Goal: Task Accomplishment & Management: Manage account settings

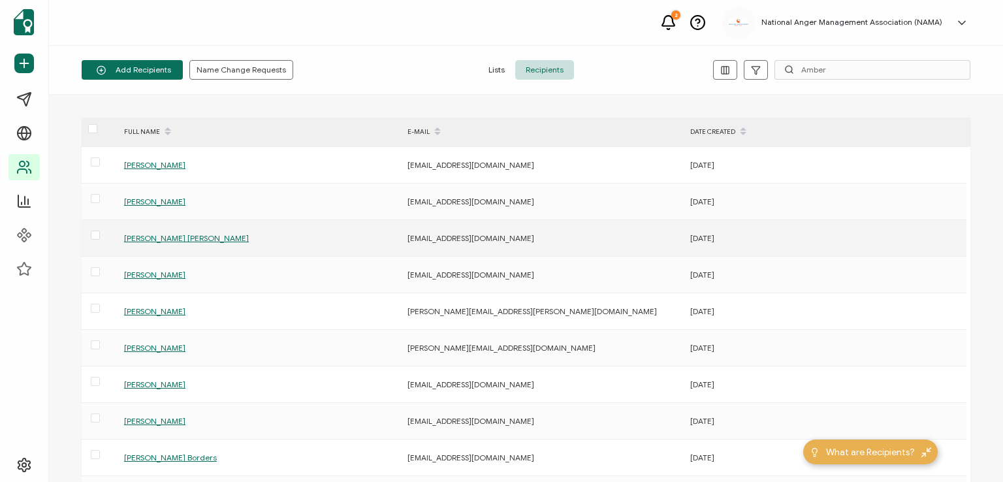
type input "Amber"
click at [144, 236] on span "[PERSON_NAME] [PERSON_NAME]" at bounding box center [186, 238] width 125 height 10
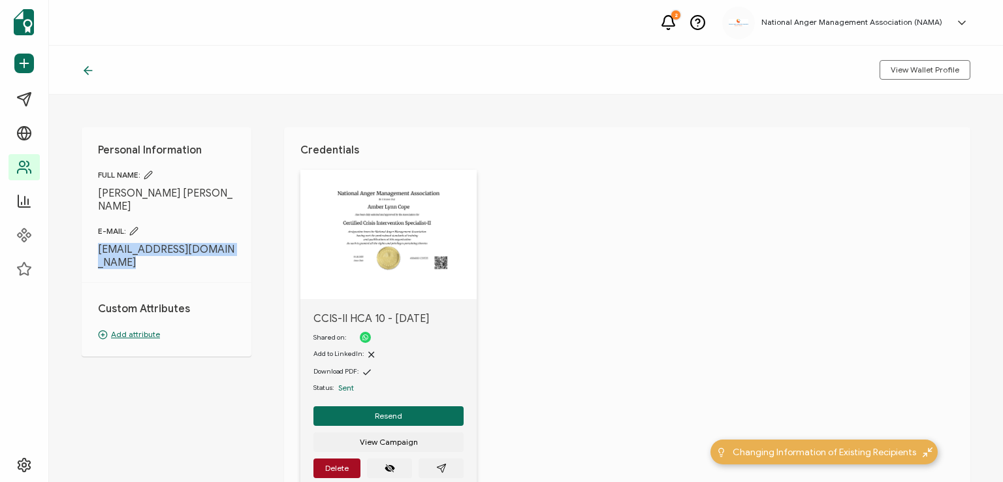
drag, startPoint x: 95, startPoint y: 234, endPoint x: 126, endPoint y: 259, distance: 40.0
click at [126, 259] on div "Personal Information FULL NAME: [PERSON_NAME] [PERSON_NAME] E-MAIL: [EMAIL_ADDR…" at bounding box center [167, 241] width 170 height 229
copy div "[EMAIL_ADDRESS][DOMAIN_NAME]"
click at [198, 248] on span "[EMAIL_ADDRESS][DOMAIN_NAME]" at bounding box center [166, 256] width 137 height 26
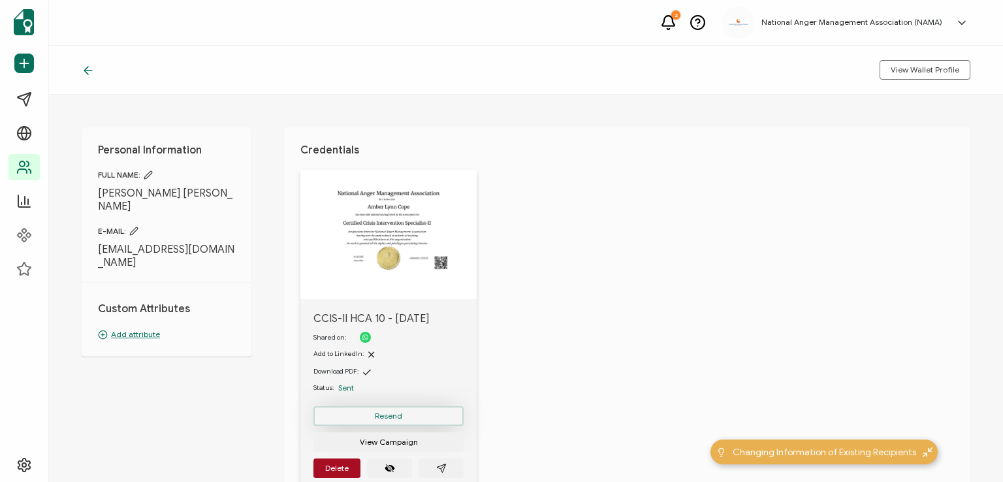
click at [385, 409] on button "Resend" at bounding box center [388, 416] width 150 height 20
